Goal: Transaction & Acquisition: Purchase product/service

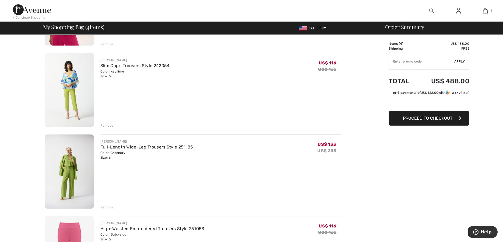
scroll to position [107, 0]
click at [197, 96] on div "JOSEPH RIBKOFF Slim Capri Trousers Style 242054 Color: Key lime Size: 6 Final S…" at bounding box center [220, 91] width 240 height 75
click at [78, 157] on img at bounding box center [69, 172] width 49 height 74
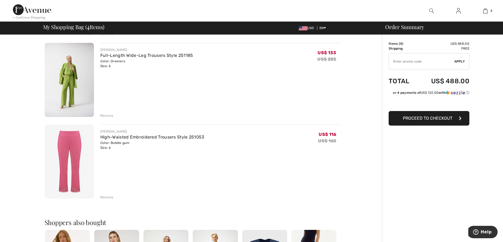
scroll to position [207, 0]
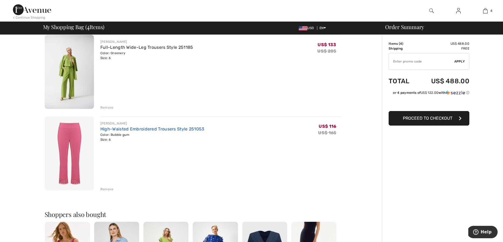
click at [139, 128] on link "High-Waisted Embroidered Trousers Style 251053" at bounding box center [152, 128] width 104 height 5
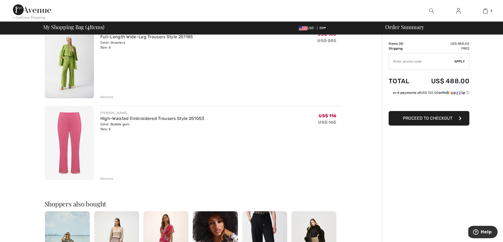
scroll to position [219, 0]
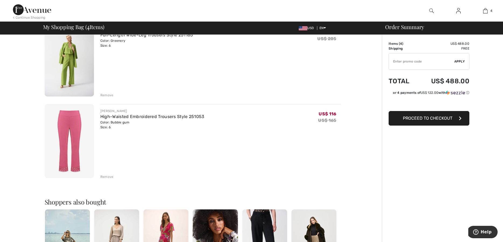
click at [109, 178] on div "Remove" at bounding box center [106, 176] width 13 height 5
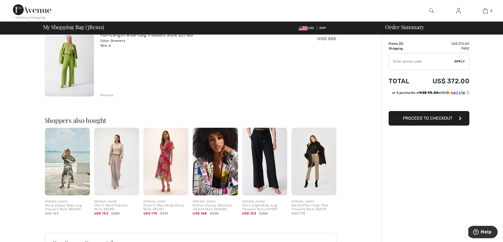
click at [164, 153] on img at bounding box center [165, 162] width 45 height 68
click at [164, 153] on div at bounding box center [251, 121] width 503 height 242
click at [161, 204] on div "Floral V-Neck Wrap Dress Style 252707" at bounding box center [165, 207] width 45 height 8
click at [161, 161] on img at bounding box center [165, 162] width 45 height 68
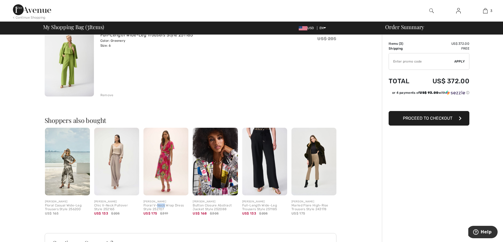
click at [161, 161] on img at bounding box center [165, 162] width 45 height 68
click at [167, 149] on img at bounding box center [165, 162] width 45 height 68
click at [105, 94] on div "Remove" at bounding box center [106, 95] width 13 height 5
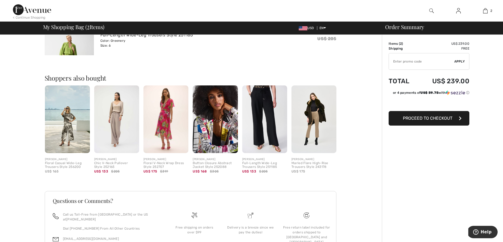
scroll to position [213, 0]
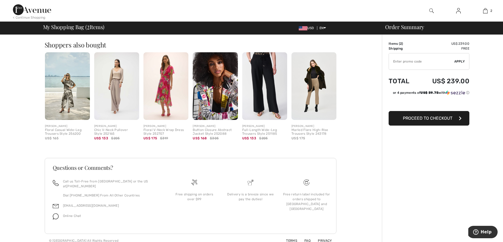
click at [153, 127] on div "[PERSON_NAME]" at bounding box center [165, 126] width 45 height 4
click at [166, 92] on img at bounding box center [165, 86] width 45 height 68
click at [165, 92] on img at bounding box center [165, 86] width 45 height 68
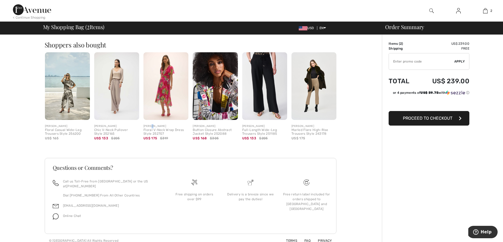
click at [165, 92] on img at bounding box center [165, 86] width 45 height 68
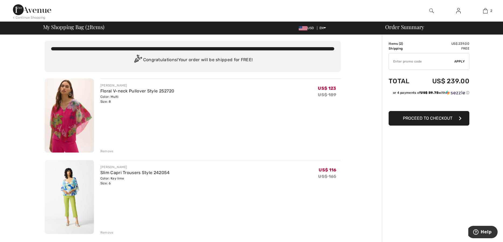
scroll to position [0, 0]
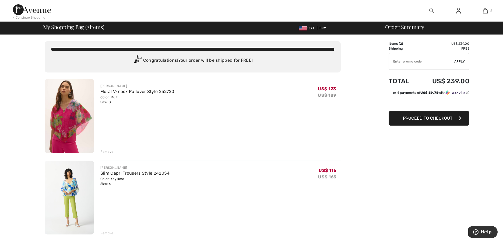
click at [107, 232] on div "Remove" at bounding box center [106, 232] width 13 height 5
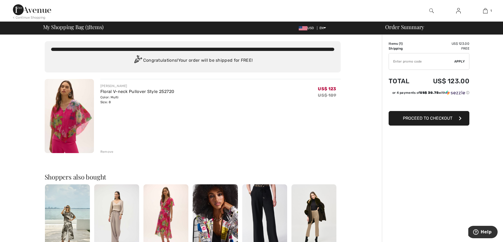
click at [408, 117] on span "Proceed to Checkout" at bounding box center [428, 117] width 50 height 5
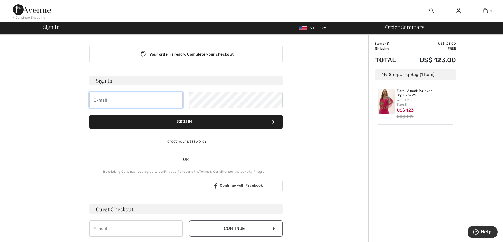
type input "sdlevitin@gmail.com"
click at [173, 122] on button "Sign In" at bounding box center [185, 121] width 193 height 15
click at [169, 120] on button "Sign In" at bounding box center [185, 121] width 193 height 15
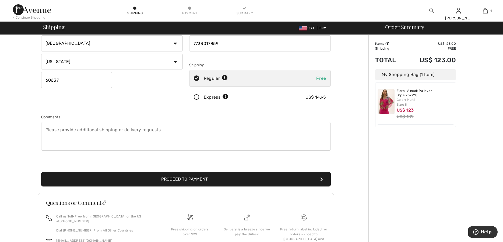
scroll to position [77, 0]
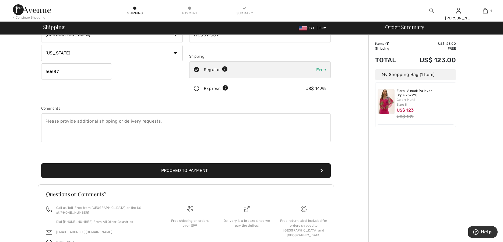
click at [202, 169] on button "Proceed to Payment" at bounding box center [186, 170] width 290 height 15
click at [196, 174] on button "Proceed to Payment" at bounding box center [186, 170] width 290 height 15
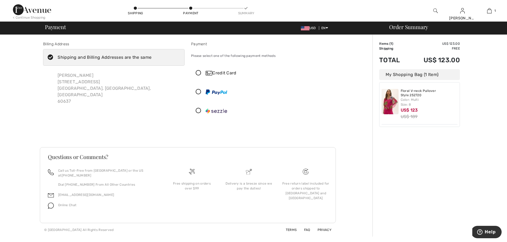
click at [196, 71] on icon at bounding box center [198, 73] width 14 height 6
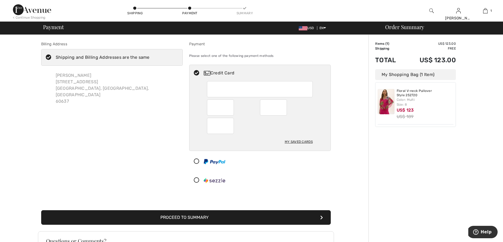
scroll to position [1, 0]
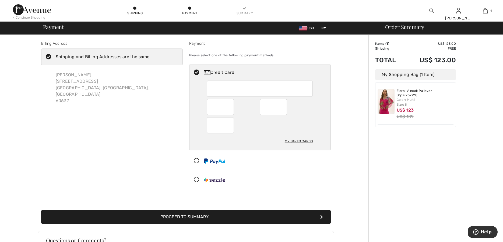
drag, startPoint x: 192, startPoint y: 217, endPoint x: 200, endPoint y: 205, distance: 14.3
click at [192, 214] on button "Proceed to Summary" at bounding box center [186, 216] width 290 height 15
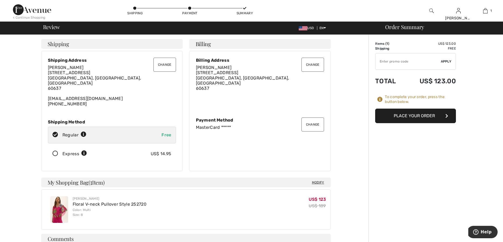
click at [390, 114] on button "Place Your Order" at bounding box center [415, 115] width 81 height 15
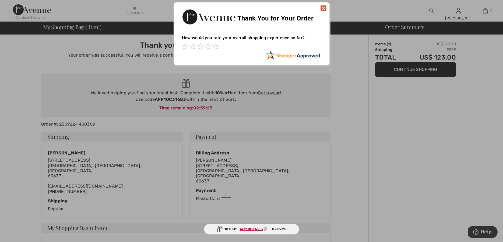
scroll to position [2, 0]
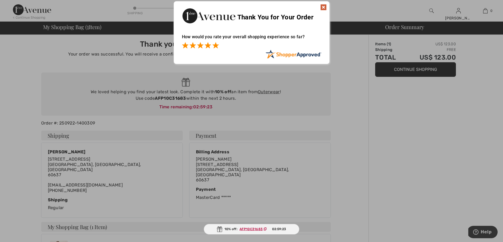
click at [216, 45] on span at bounding box center [215, 45] width 6 height 6
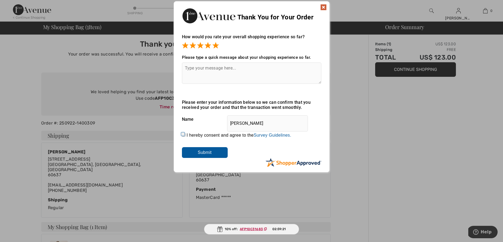
click at [340, 80] on div "Sorry! Something went wrong. Close Thank You for Your Order How would you rate …" at bounding box center [251, 86] width 503 height 177
drag, startPoint x: 181, startPoint y: 133, endPoint x: 185, endPoint y: 140, distance: 8.0
click at [182, 133] on input "I hereby consent and agree to the By submitting a review, you grant permission …" at bounding box center [183, 134] width 3 height 3
checkbox input "true"
click at [193, 153] on input "Submit" at bounding box center [205, 152] width 46 height 11
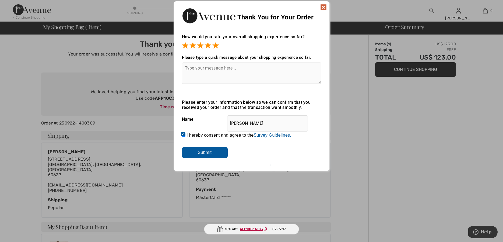
scroll to position [0, 0]
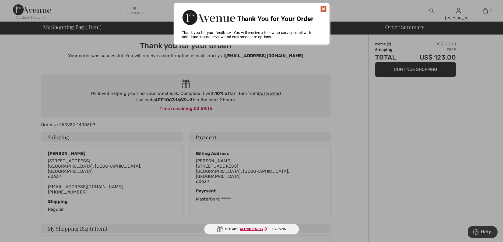
click at [309, 74] on div at bounding box center [251, 121] width 503 height 242
click at [460, 11] on div "Sorry! Something went wrong. Close Thank You for Your Order How would you rate …" at bounding box center [251, 23] width 503 height 47
click at [323, 7] on img at bounding box center [323, 9] width 6 height 6
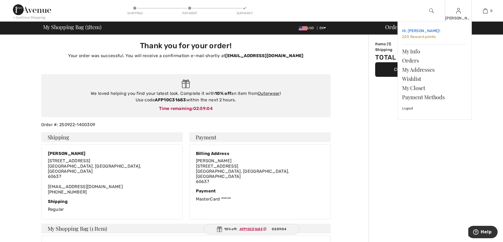
click at [424, 36] on span "220 Reward points" at bounding box center [419, 36] width 34 height 5
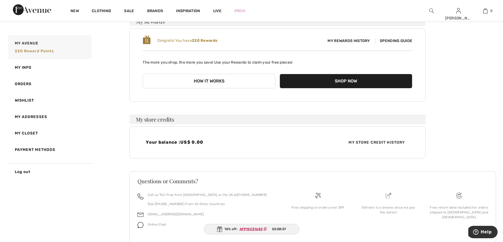
scroll to position [40, 0]
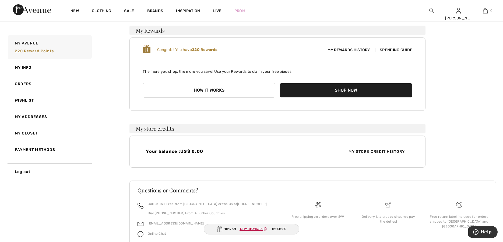
click at [247, 91] on button "How it works" at bounding box center [209, 90] width 133 height 15
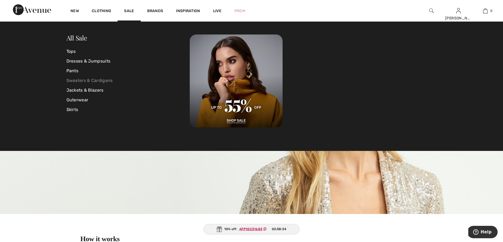
click at [94, 80] on link "Sweaters & Cardigans" at bounding box center [128, 81] width 124 height 10
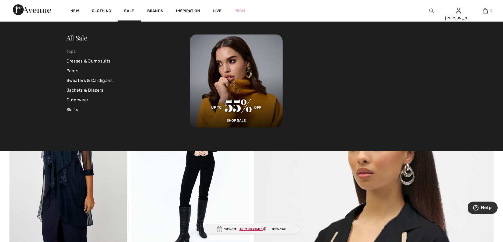
scroll to position [0, 0]
click at [71, 51] on link "Tops" at bounding box center [128, 52] width 124 height 10
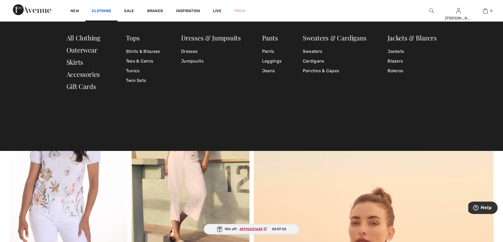
scroll to position [4, 0]
click at [134, 80] on link "Twin Sets" at bounding box center [143, 81] width 34 height 10
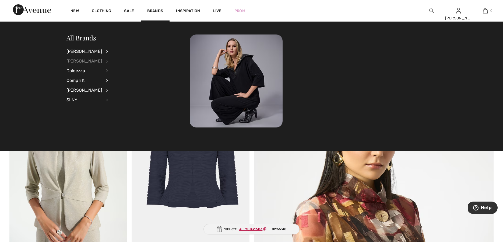
click at [90, 61] on div "[PERSON_NAME]" at bounding box center [84, 61] width 36 height 10
click at [116, 122] on link "Tops" at bounding box center [136, 122] width 42 height 9
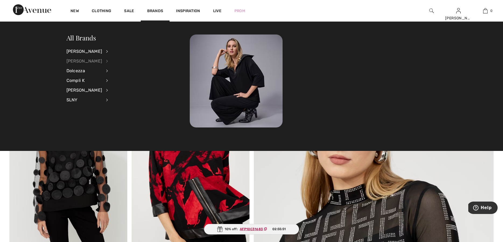
click at [86, 60] on div "[PERSON_NAME]" at bounding box center [84, 61] width 36 height 10
click at [115, 59] on link "Accessories" at bounding box center [136, 59] width 42 height 9
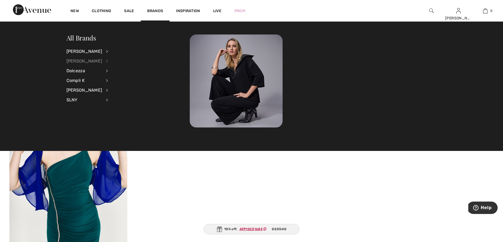
click at [101, 61] on div "[PERSON_NAME]" at bounding box center [84, 61] width 36 height 10
click at [116, 71] on link "Dresses & Jumpsuits" at bounding box center [136, 68] width 42 height 9
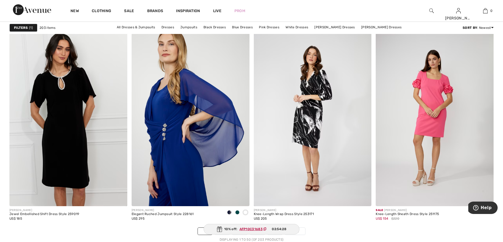
scroll to position [2935, 0]
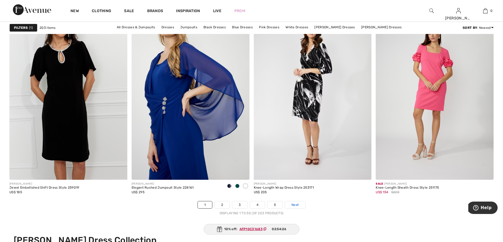
click at [296, 203] on span "Next" at bounding box center [294, 204] width 7 height 5
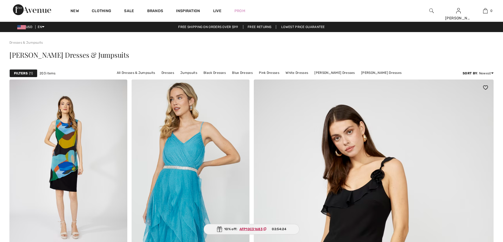
checkbox input "true"
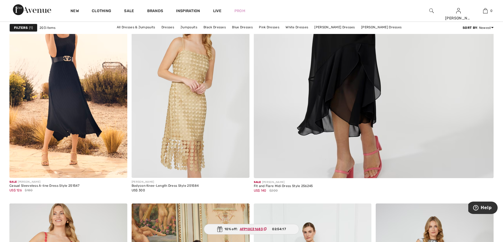
scroll to position [303, 0]
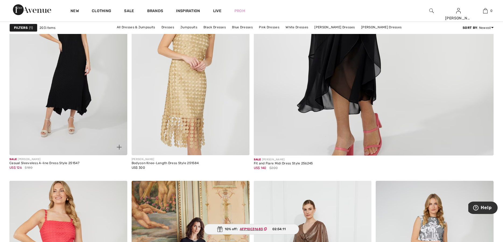
click at [91, 75] on img at bounding box center [68, 66] width 118 height 177
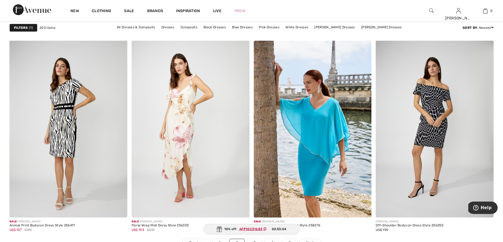
scroll to position [2958, 0]
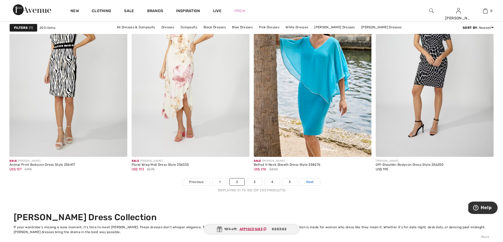
click at [314, 183] on span "Next" at bounding box center [309, 181] width 7 height 5
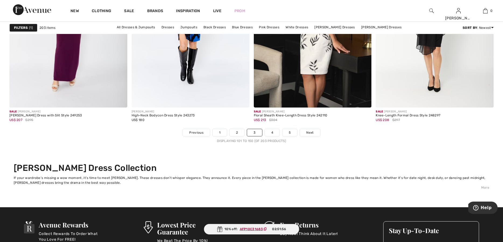
scroll to position [3011, 0]
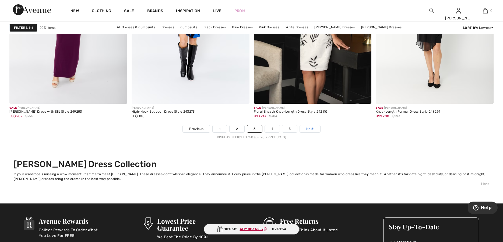
click at [310, 129] on span "Next" at bounding box center [309, 128] width 7 height 5
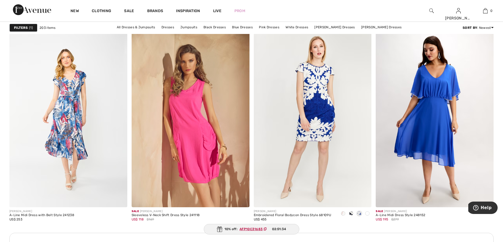
scroll to position [667, 0]
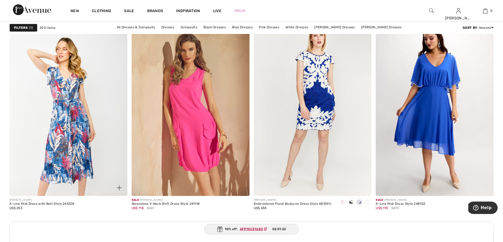
click at [74, 111] on img at bounding box center [68, 107] width 118 height 177
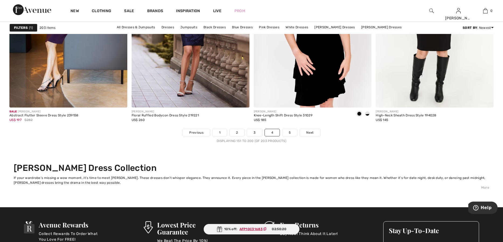
scroll to position [2985, 0]
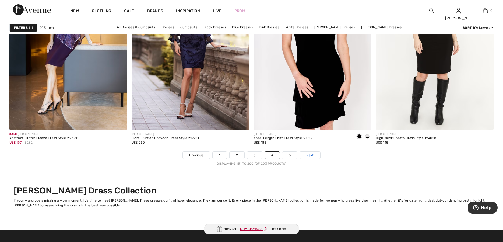
click at [308, 156] on span "Next" at bounding box center [309, 155] width 7 height 5
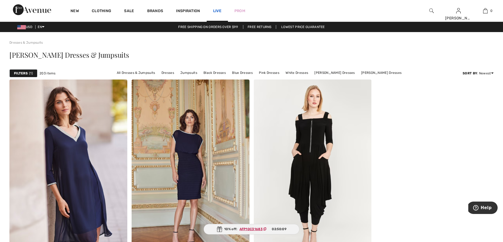
click at [216, 10] on link "Live" at bounding box center [217, 11] width 8 height 6
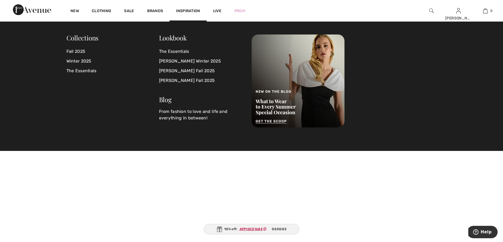
click at [187, 11] on span "Inspiration" at bounding box center [188, 12] width 24 height 6
click at [184, 9] on span "Inspiration" at bounding box center [188, 12] width 24 height 6
